Goal: Check status

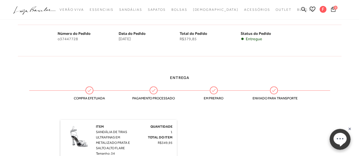
scroll to position [85, 0]
click at [339, 137] on ellipse at bounding box center [339, 139] width 13 height 12
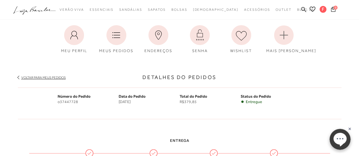
scroll to position [57, 0]
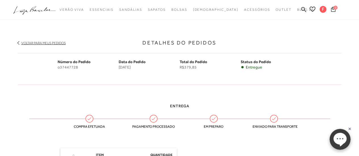
click at [263, 66] on span "• Entregue" at bounding box center [271, 67] width 61 height 5
click at [49, 45] on link "Voltar para meus pedidos" at bounding box center [43, 43] width 45 height 4
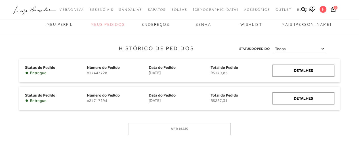
scroll to position [57, 0]
